Goal: Information Seeking & Learning: Learn about a topic

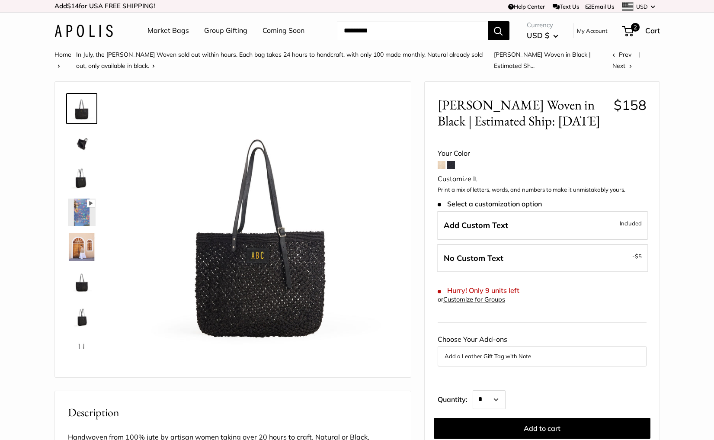
click at [156, 32] on link "Market Bags" at bounding box center [168, 30] width 42 height 13
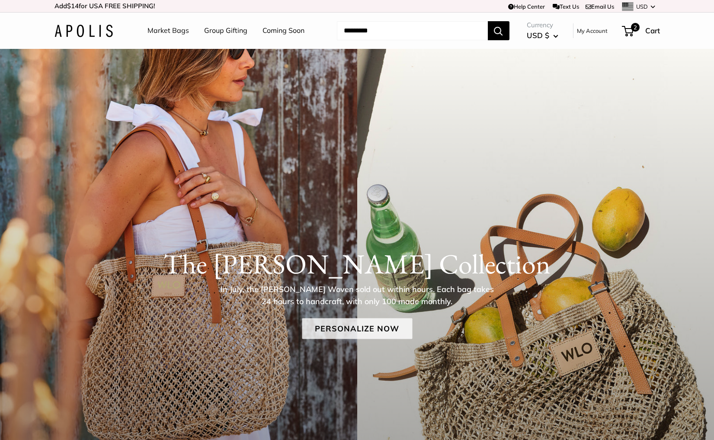
click at [347, 325] on link "Personalize Now" at bounding box center [357, 328] width 110 height 21
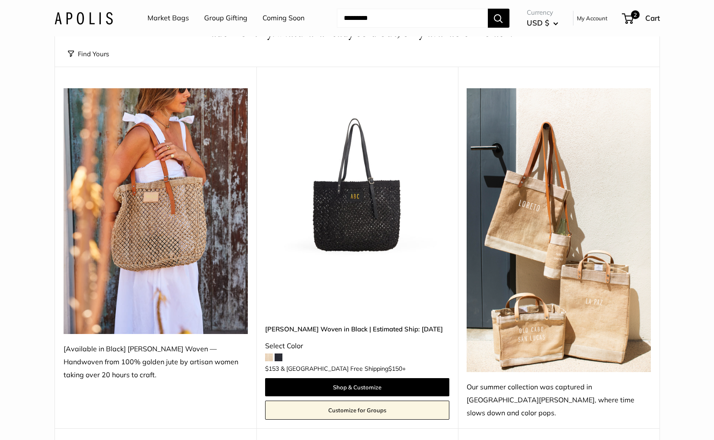
scroll to position [80, 0]
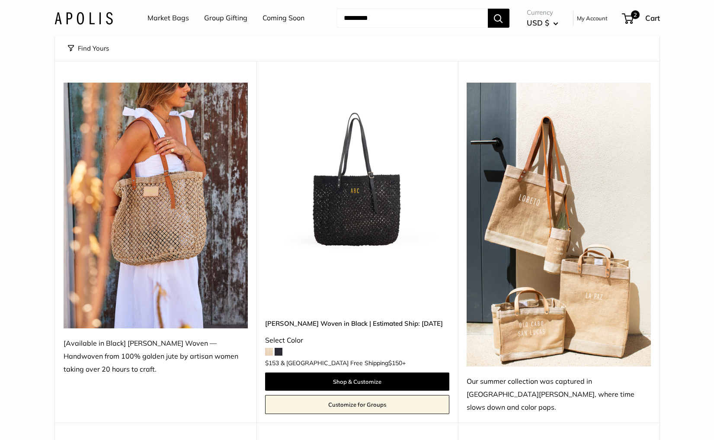
click at [0, 0] on img at bounding box center [0, 0] width 0 height 0
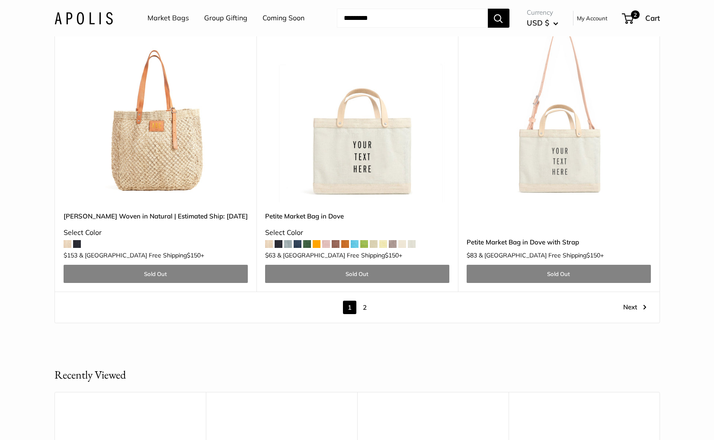
scroll to position [4805, 0]
click at [365, 300] on link "2" at bounding box center [364, 306] width 13 height 13
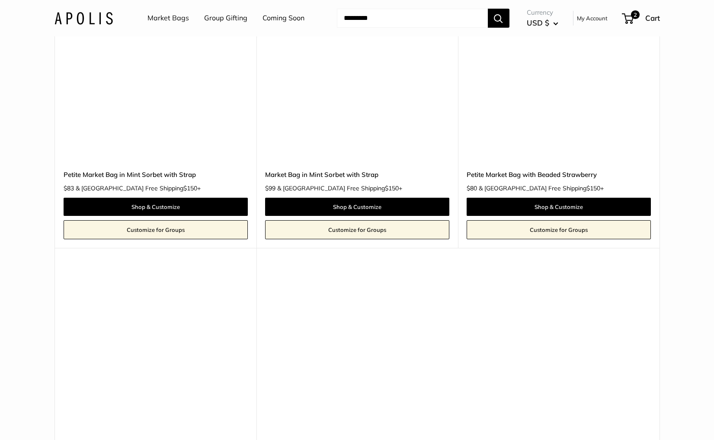
scroll to position [4687, 0]
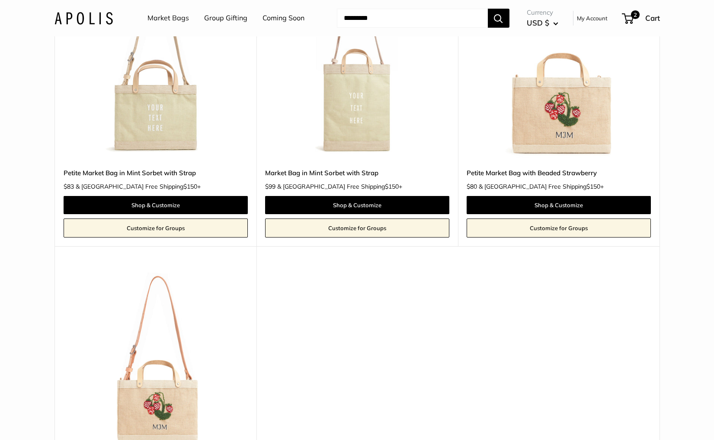
click at [0, 0] on img at bounding box center [0, 0] width 0 height 0
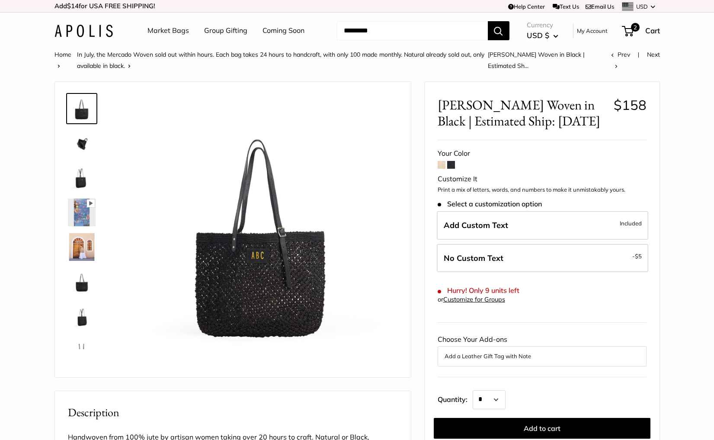
click at [442, 166] on span at bounding box center [442, 165] width 8 height 8
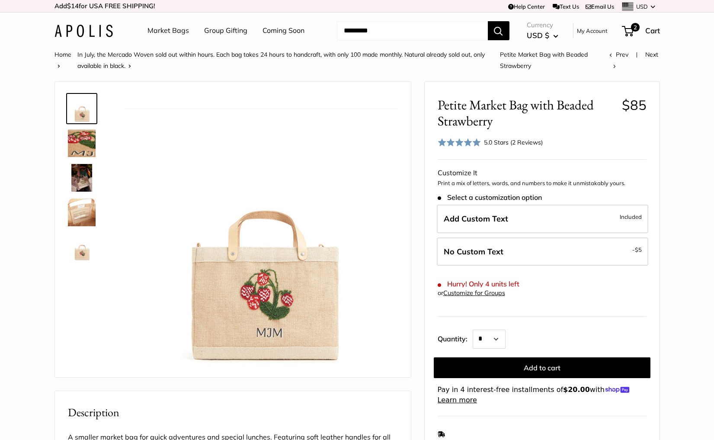
click at [152, 27] on link "Market Bags" at bounding box center [168, 30] width 42 height 13
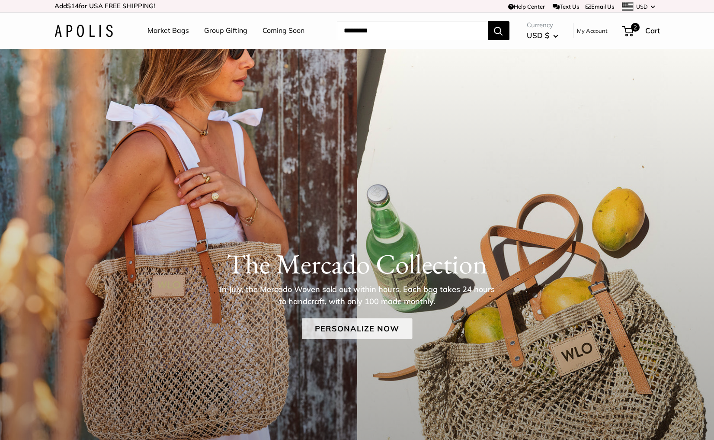
click at [328, 326] on link "Personalize Now" at bounding box center [357, 328] width 110 height 21
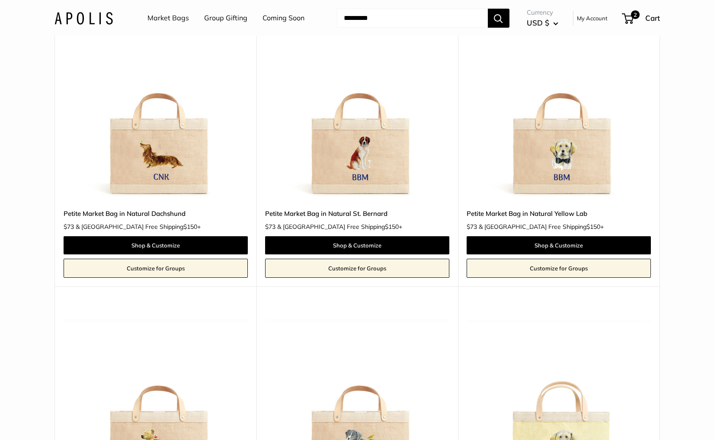
scroll to position [1145, 0]
